Goal: Information Seeking & Learning: Learn about a topic

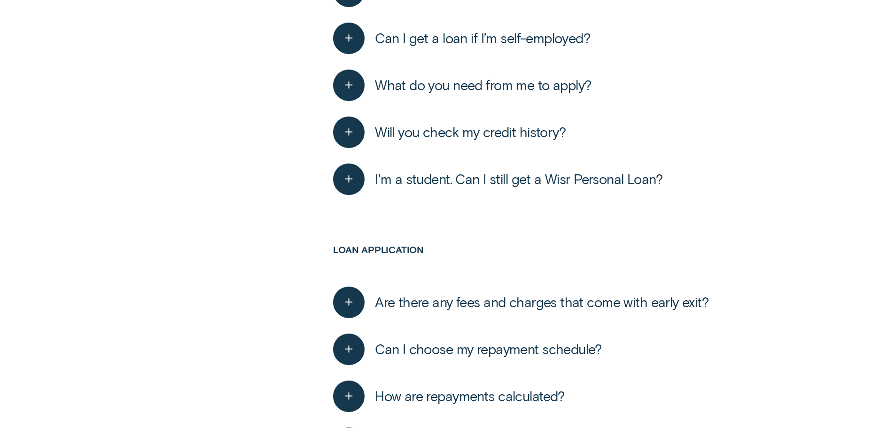
scroll to position [846, 0]
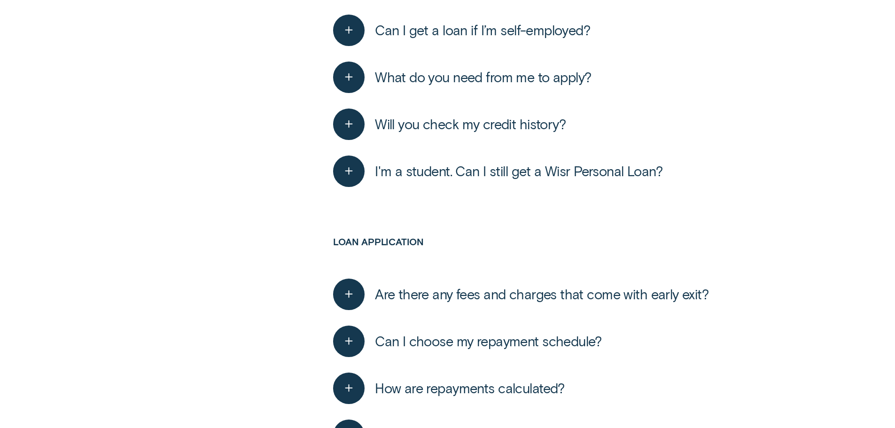
click at [495, 131] on span "Will you check my credit history?" at bounding box center [470, 124] width 191 height 17
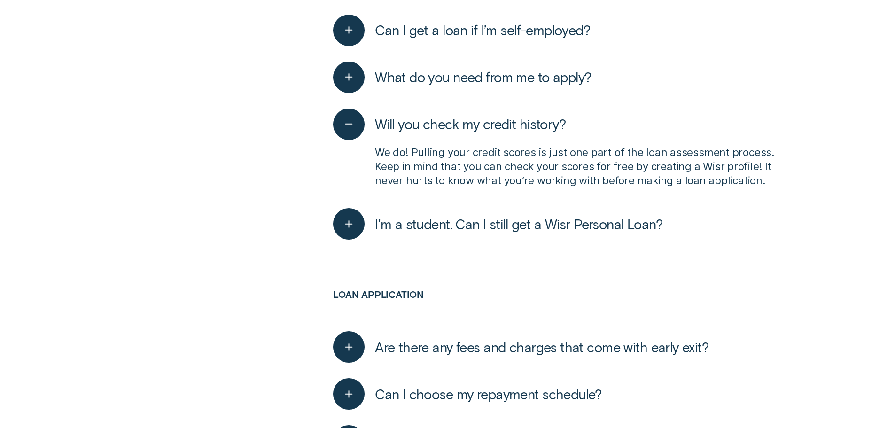
click at [495, 129] on span "Will you check my credit history?" at bounding box center [470, 124] width 191 height 17
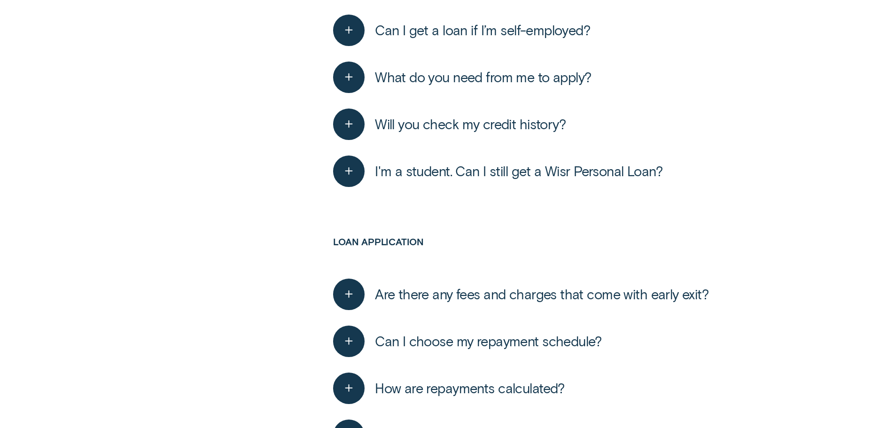
click at [495, 129] on span "Will you check my credit history?" at bounding box center [470, 124] width 191 height 17
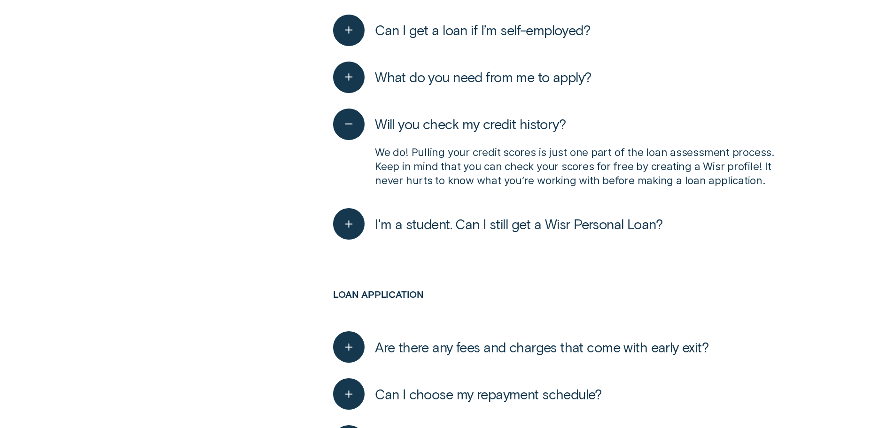
click at [495, 129] on span "Will you check my credit history?" at bounding box center [470, 124] width 191 height 17
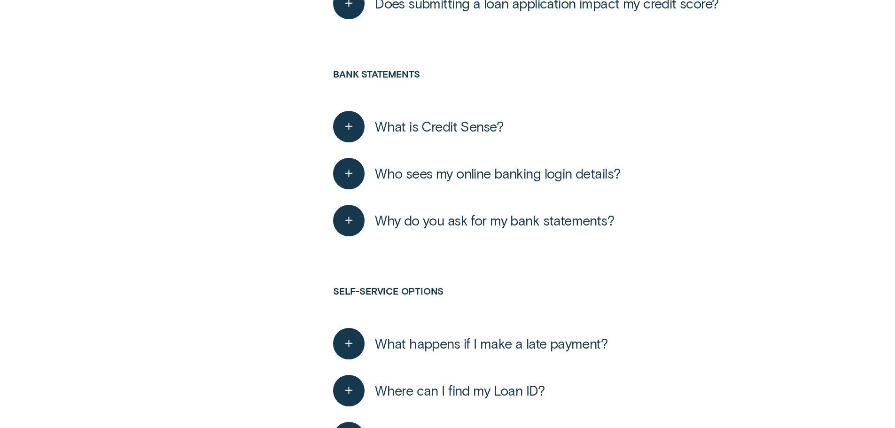
scroll to position [1645, 0]
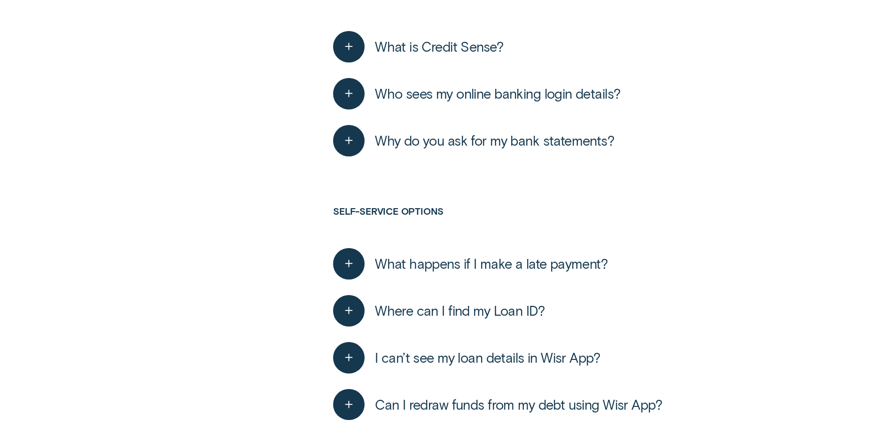
click at [477, 54] on button "What is Credit Sense?" at bounding box center [418, 46] width 170 height 31
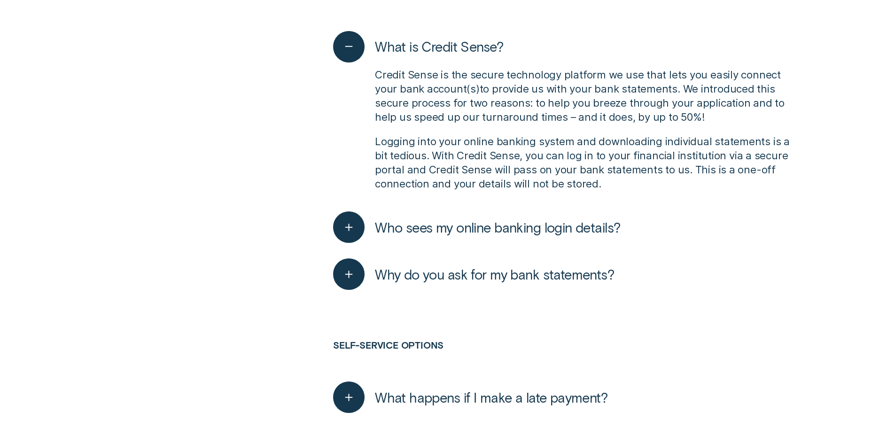
click at [477, 49] on span "What is Credit Sense?" at bounding box center [439, 46] width 128 height 17
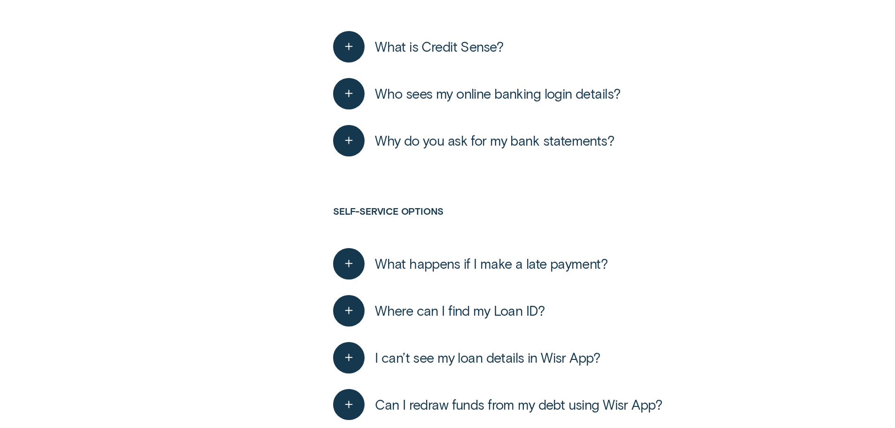
click at [469, 97] on span "Who sees my online banking login details?" at bounding box center [497, 93] width 245 height 17
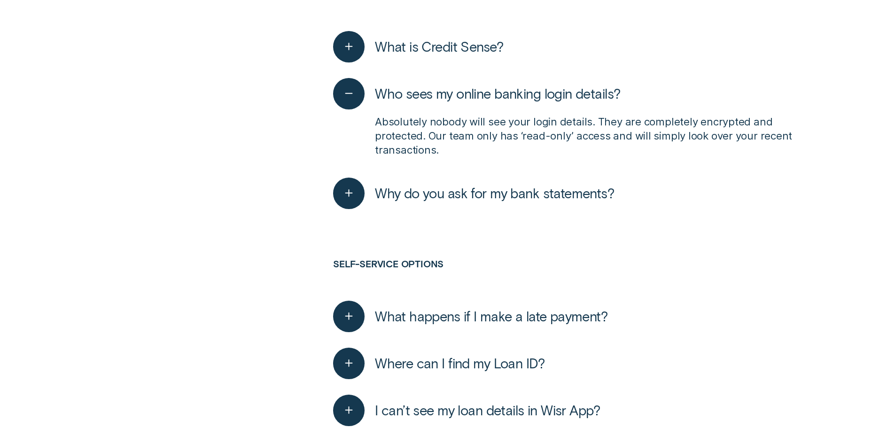
click at [469, 97] on span "Who sees my online banking login details?" at bounding box center [497, 93] width 245 height 17
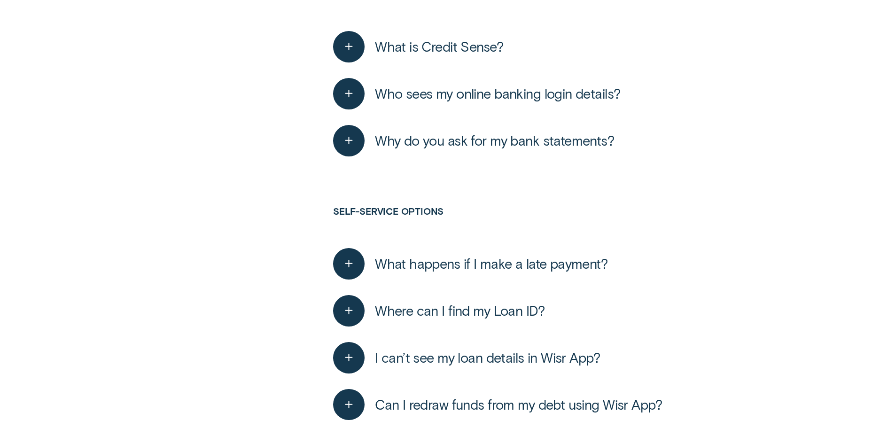
click at [469, 97] on span "Who sees my online banking login details?" at bounding box center [497, 93] width 245 height 17
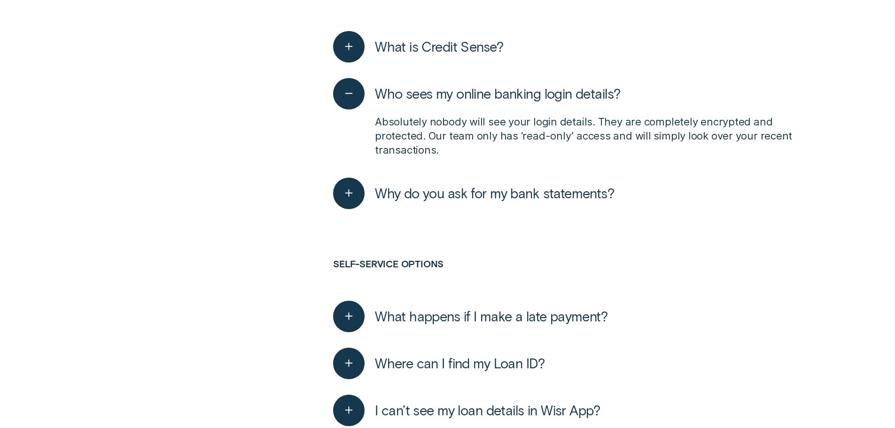
click at [469, 97] on span "Who sees my online banking login details?" at bounding box center [497, 93] width 245 height 17
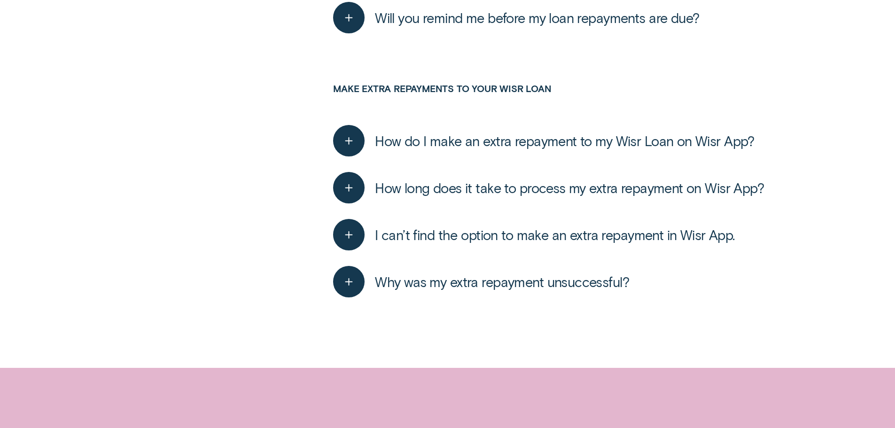
scroll to position [0, 0]
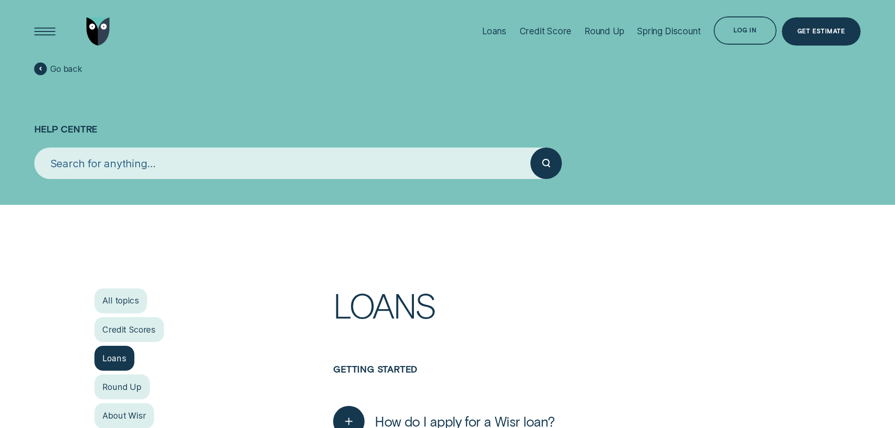
click at [163, 332] on div "Credit Scores" at bounding box center [129, 329] width 70 height 25
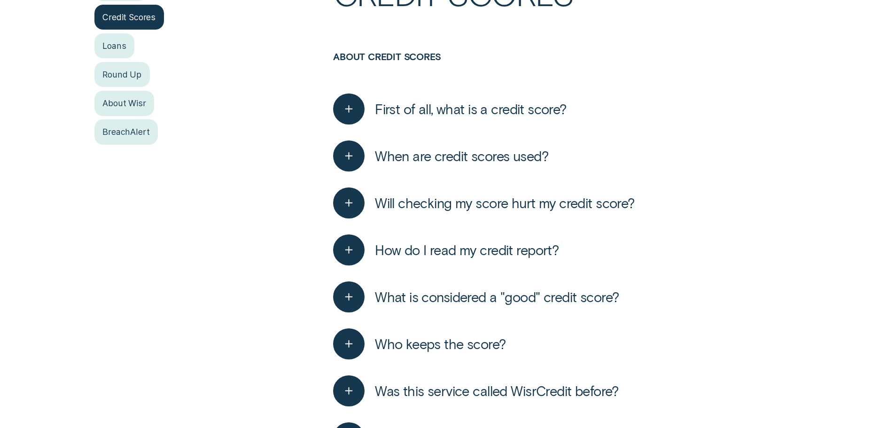
scroll to position [329, 0]
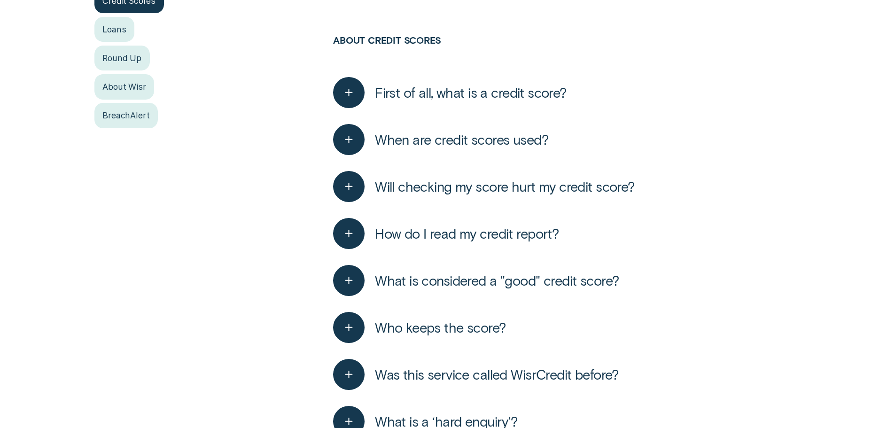
click at [469, 191] on span "Will checking my score hurt my credit score?" at bounding box center [505, 186] width 260 height 17
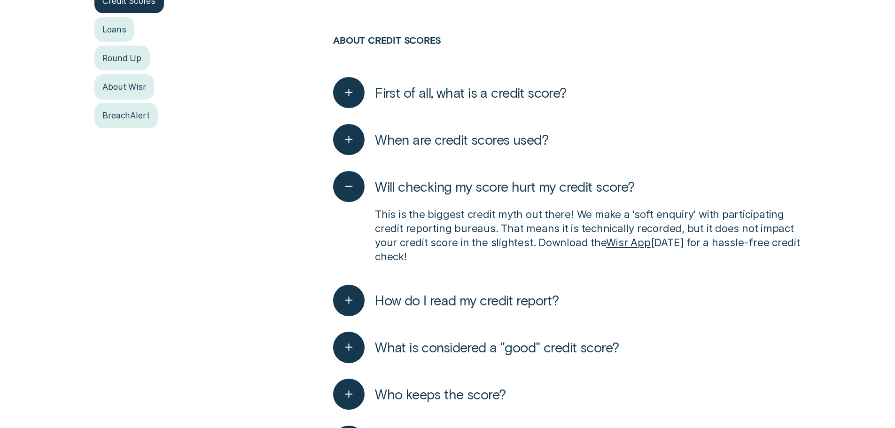
click at [470, 190] on span "Will checking my score hurt my credit score?" at bounding box center [505, 186] width 260 height 17
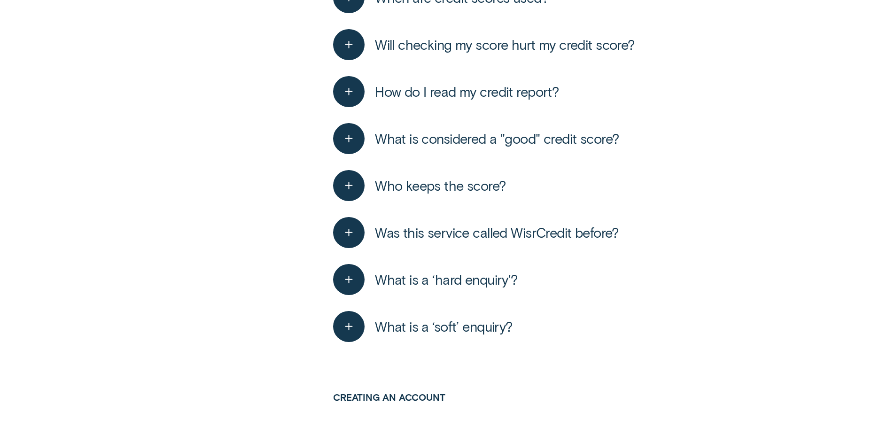
scroll to position [517, 0]
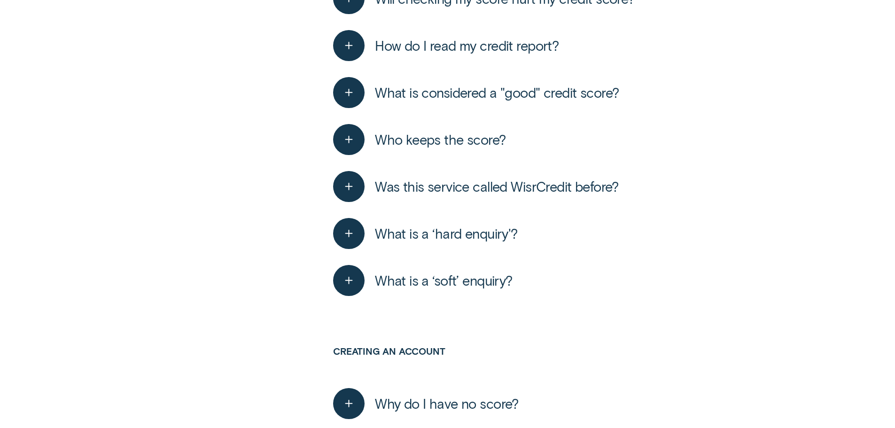
click at [434, 229] on span "What is a ‘hard enquiry'?" at bounding box center [446, 233] width 143 height 17
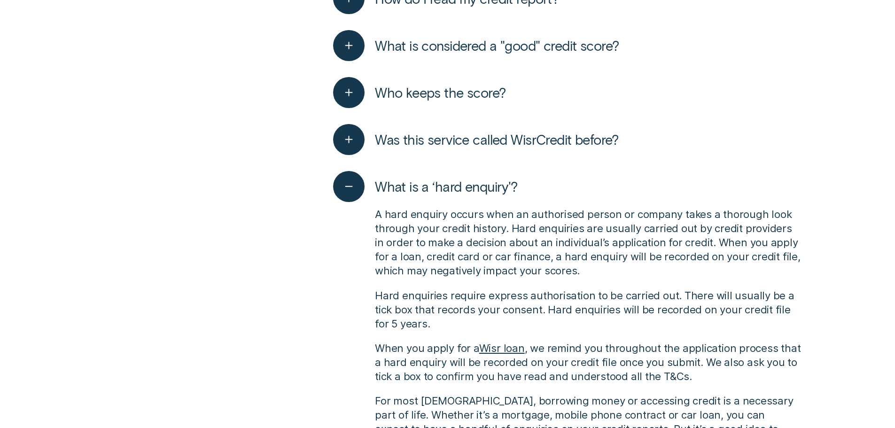
scroll to position [658, 0]
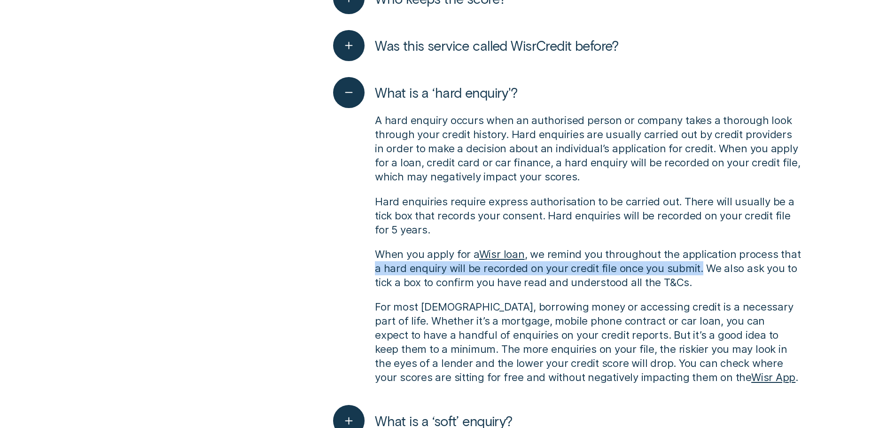
drag, startPoint x: 698, startPoint y: 270, endPoint x: 373, endPoint y: 265, distance: 325.3
click at [373, 265] on div "A hard enquiry occurs when an authorised person or company takes a thorough loo…" at bounding box center [567, 249] width 468 height 282
copy p "a hard enquiry will be recorded on your credit file once you submit."
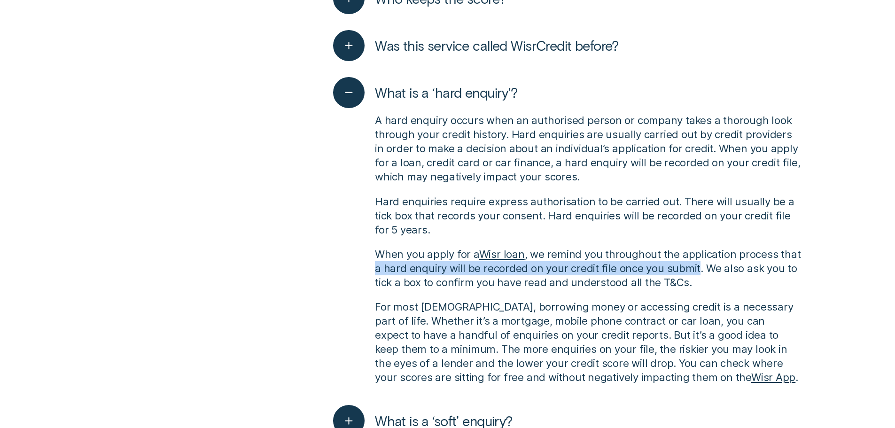
drag, startPoint x: 696, startPoint y: 268, endPoint x: 344, endPoint y: 269, distance: 352.0
click at [344, 269] on div "A hard enquiry occurs when an authorised person or company takes a thorough loo…" at bounding box center [567, 249] width 468 height 282
copy p "a hard enquiry will be recorded on your credit file once you submit"
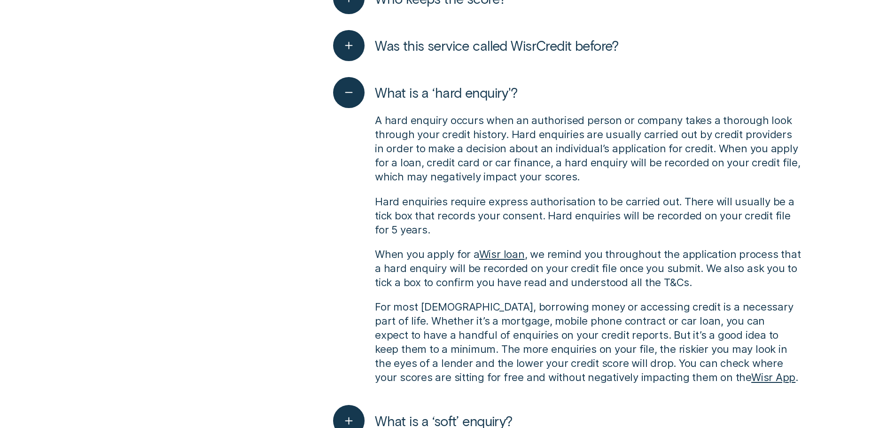
drag, startPoint x: 269, startPoint y: 238, endPoint x: 332, endPoint y: 232, distance: 63.3
